Goal: Communication & Community: Answer question/provide support

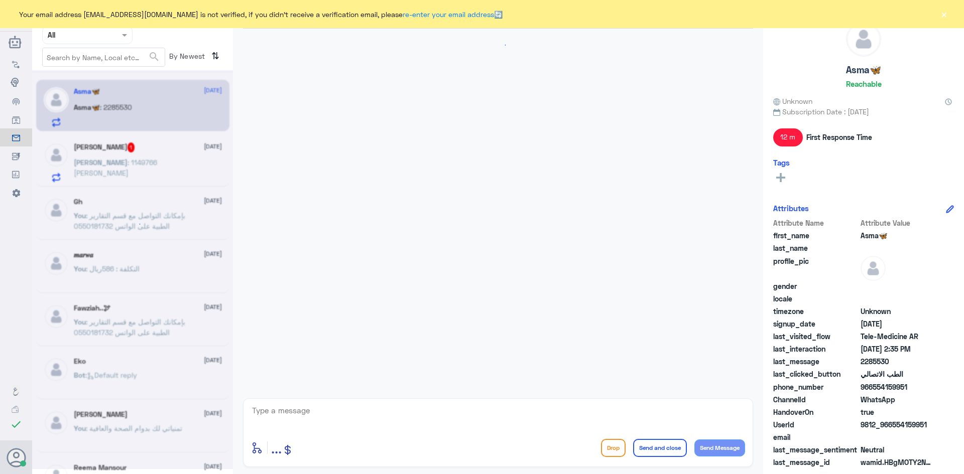
scroll to position [148, 0]
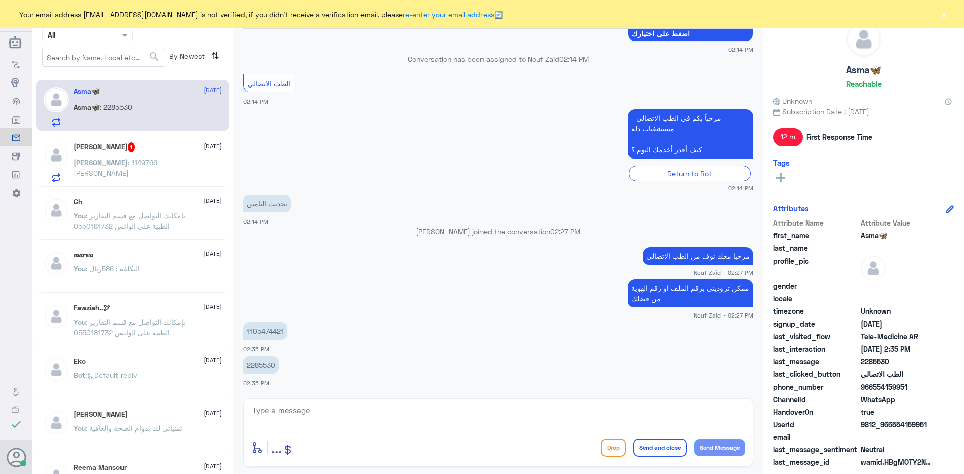
click at [945, 15] on button "×" at bounding box center [944, 14] width 10 height 10
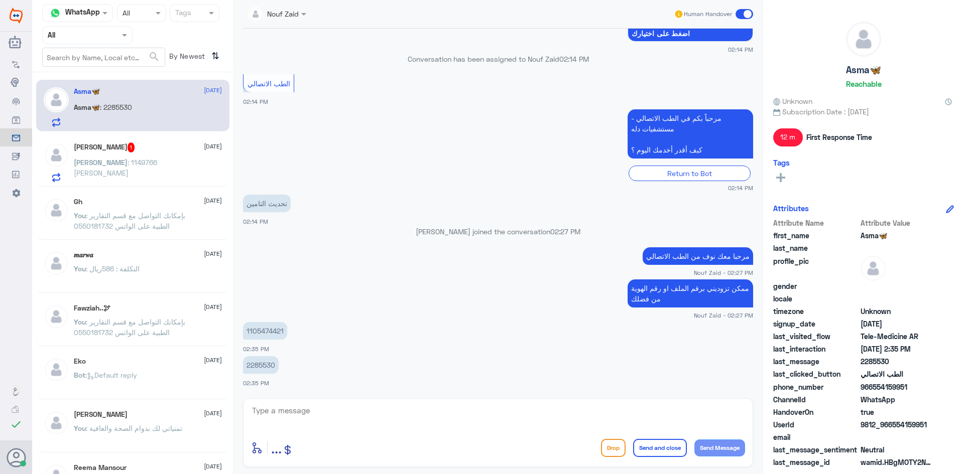
click at [93, 157] on div "[PERSON_NAME] 1 [DATE] [PERSON_NAME] : 1149766 [PERSON_NAME]" at bounding box center [148, 163] width 148 height 40
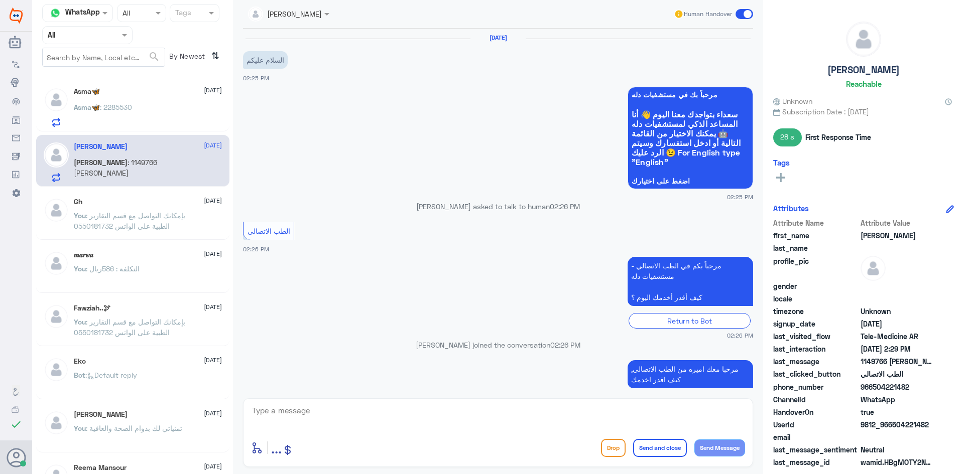
scroll to position [213, 0]
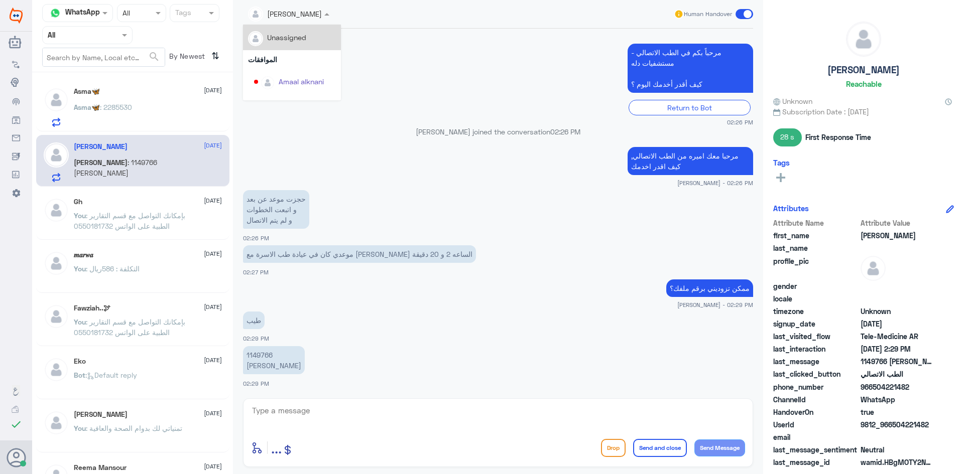
click at [303, 21] on div "[PERSON_NAME]" at bounding box center [285, 14] width 74 height 20
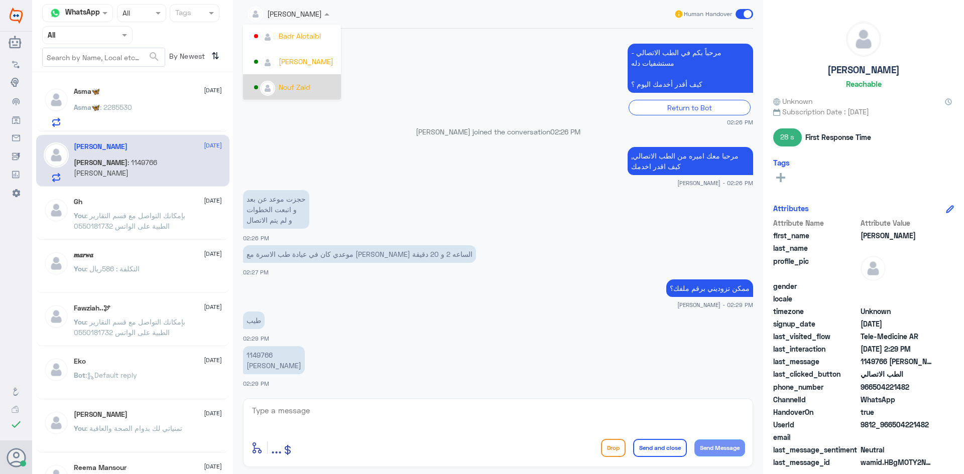
click at [531, 335] on div "طيب 02:29 PM" at bounding box center [498, 326] width 510 height 34
drag, startPoint x: 766, startPoint y: 137, endPoint x: 782, endPoint y: 139, distance: 16.6
click at [782, 139] on div "[PERSON_NAME] Unknown Subscription Date : [DATE] 28 s First Response Time Tags …" at bounding box center [863, 238] width 201 height 477
drag, startPoint x: 775, startPoint y: 138, endPoint x: 804, endPoint y: 142, distance: 29.5
click at [804, 142] on div "28 s First Response Time" at bounding box center [863, 138] width 181 height 18
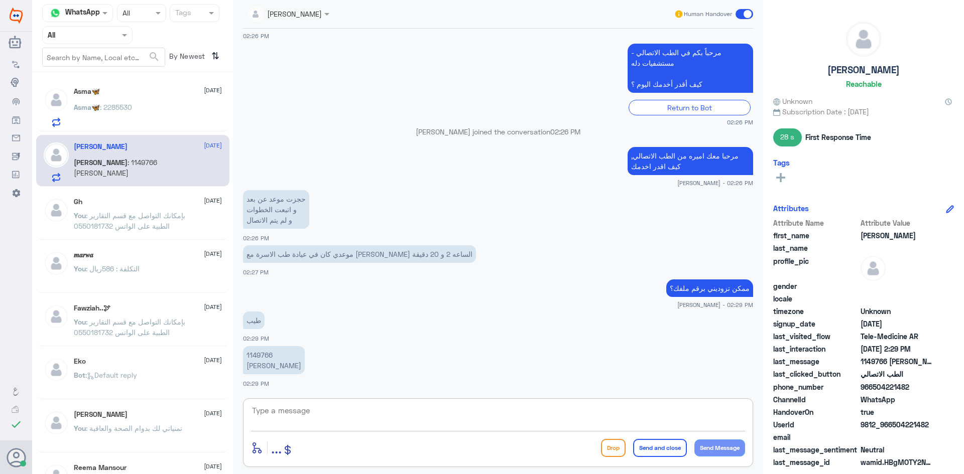
click at [490, 419] on textarea at bounding box center [498, 416] width 494 height 25
click at [137, 91] on div "Asma🦋 [DATE]" at bounding box center [148, 91] width 148 height 9
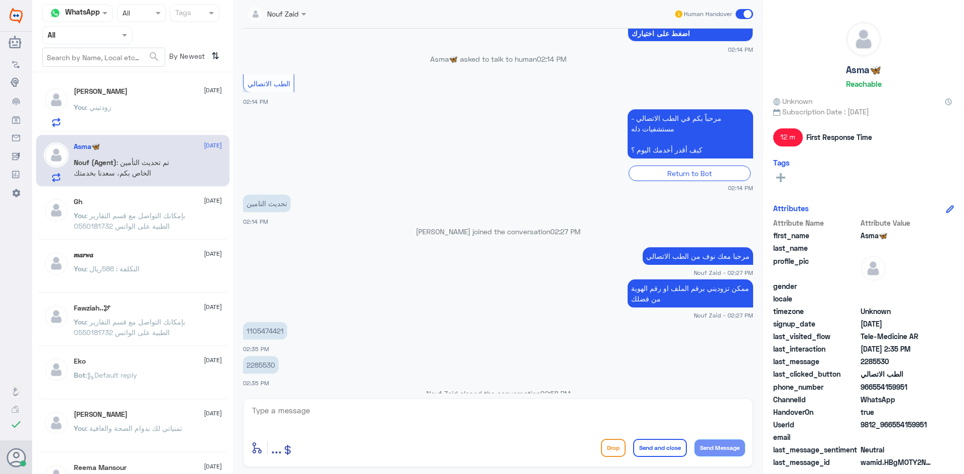
scroll to position [208, 0]
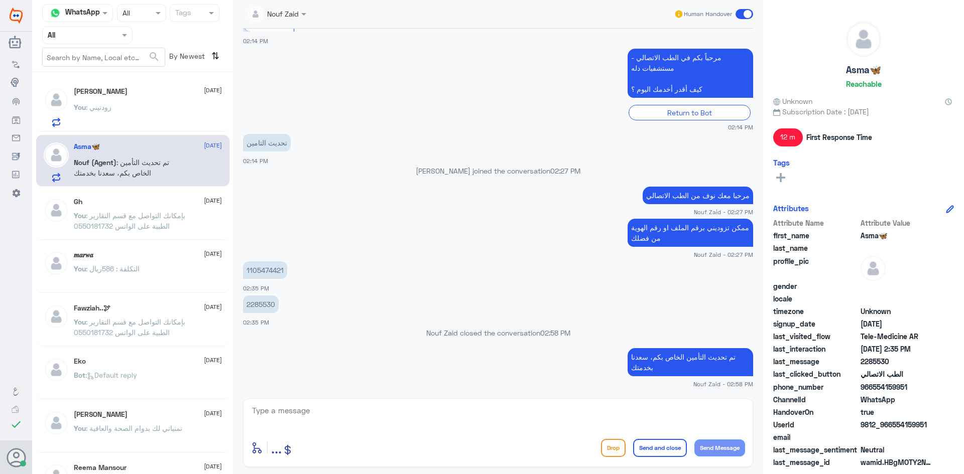
click at [112, 214] on span ": بإمكانك التواصل مع قسم التقارير الطبية على الواتس 0550181732" at bounding box center [129, 220] width 111 height 19
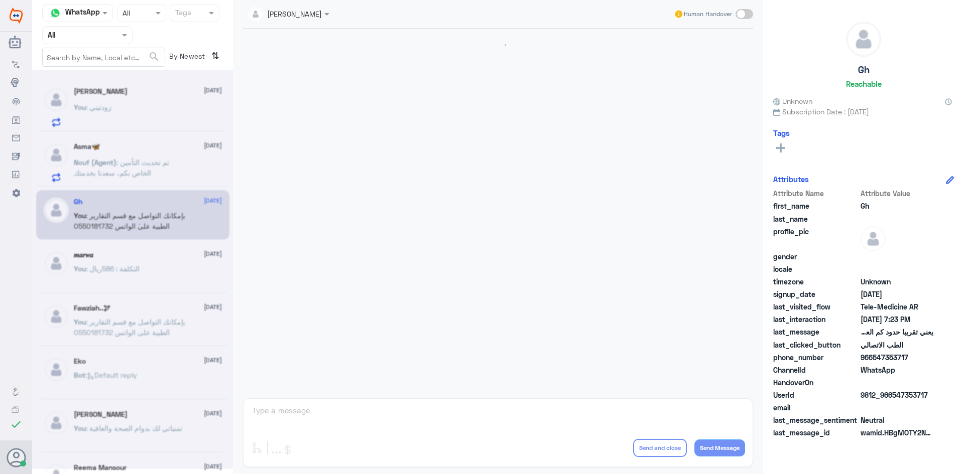
scroll to position [428, 0]
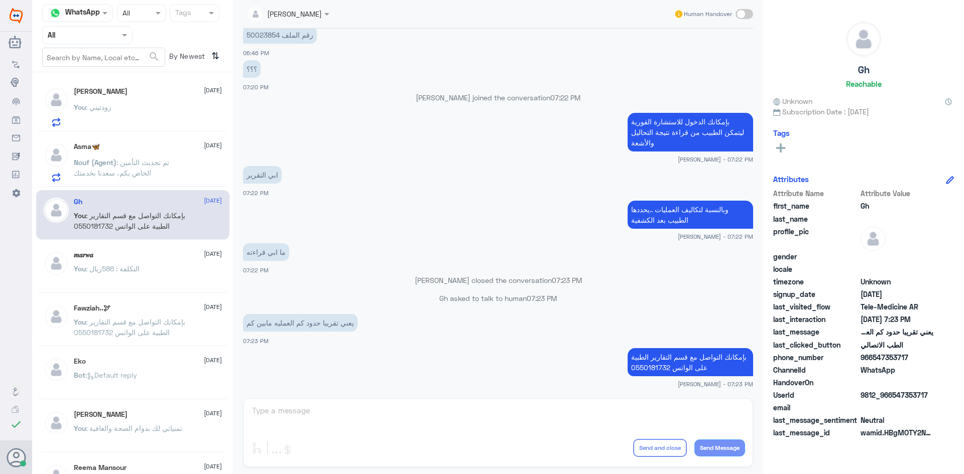
click at [137, 97] on div "فاطمة [DATE] You : [PERSON_NAME]" at bounding box center [148, 107] width 148 height 40
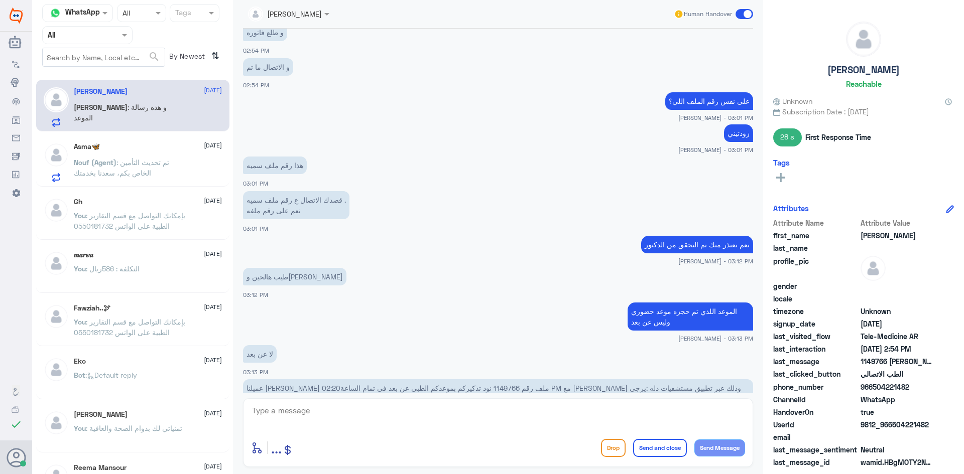
scroll to position [948, 0]
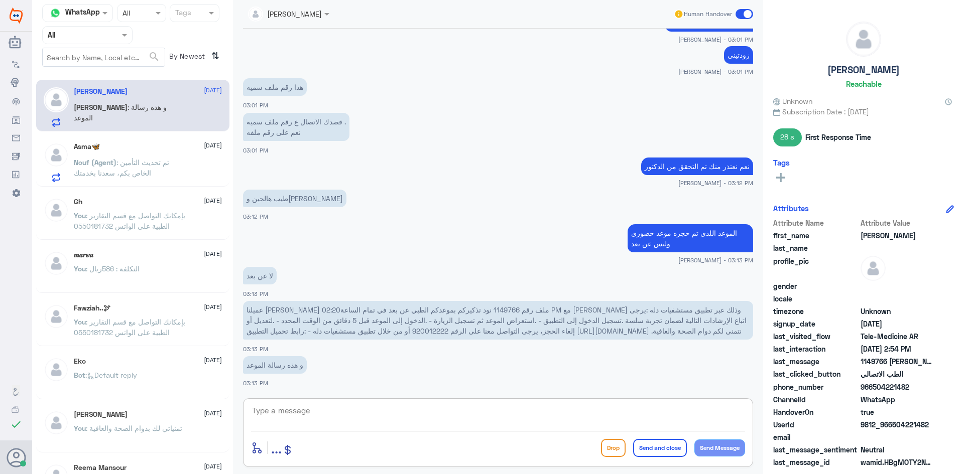
click at [683, 416] on textarea at bounding box center [498, 416] width 494 height 25
click at [182, 169] on p "Nouf (Agent) : تم تحديث التأمين الخاص بكم، سعدنا بخدمتك" at bounding box center [130, 169] width 113 height 25
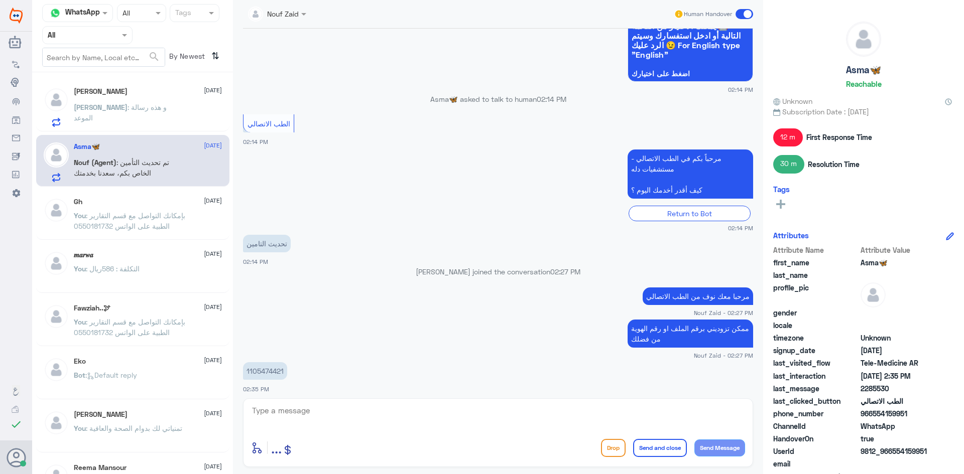
scroll to position [58, 0]
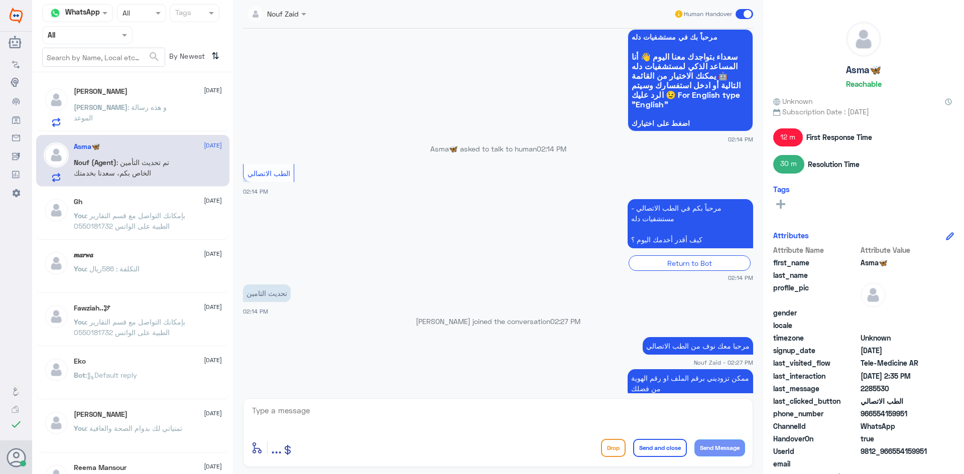
click at [124, 39] on span at bounding box center [125, 35] width 13 height 11
click at [113, 74] on div "Unassigned" at bounding box center [87, 79] width 90 height 23
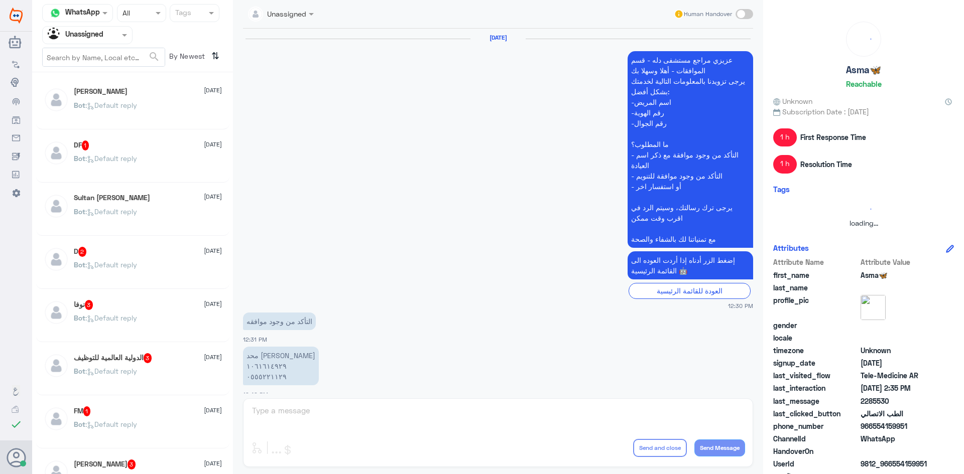
scroll to position [701, 0]
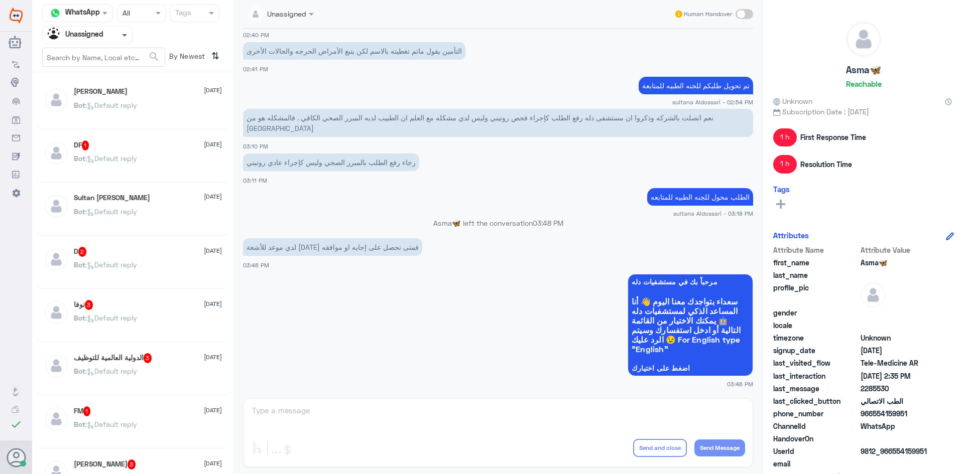
click at [123, 37] on span at bounding box center [125, 35] width 13 height 11
click at [106, 64] on div "All" at bounding box center [87, 58] width 90 height 19
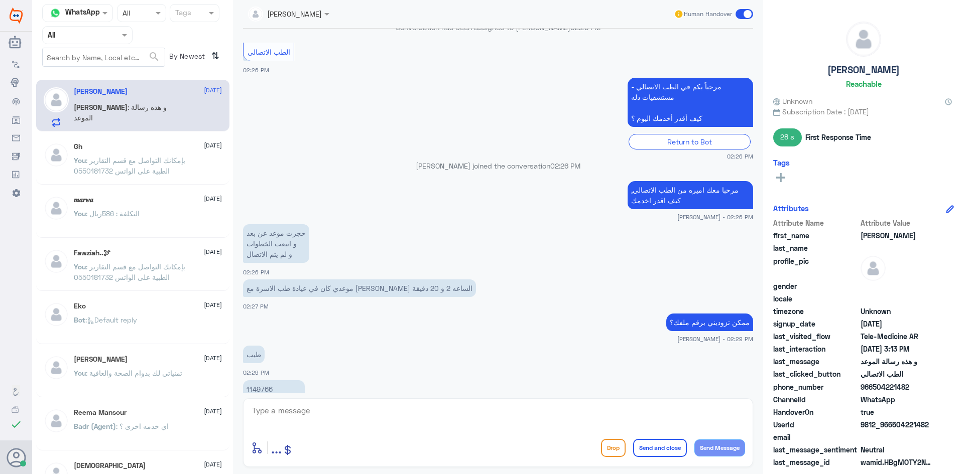
scroll to position [229, 0]
